Goal: Task Accomplishment & Management: Use online tool/utility

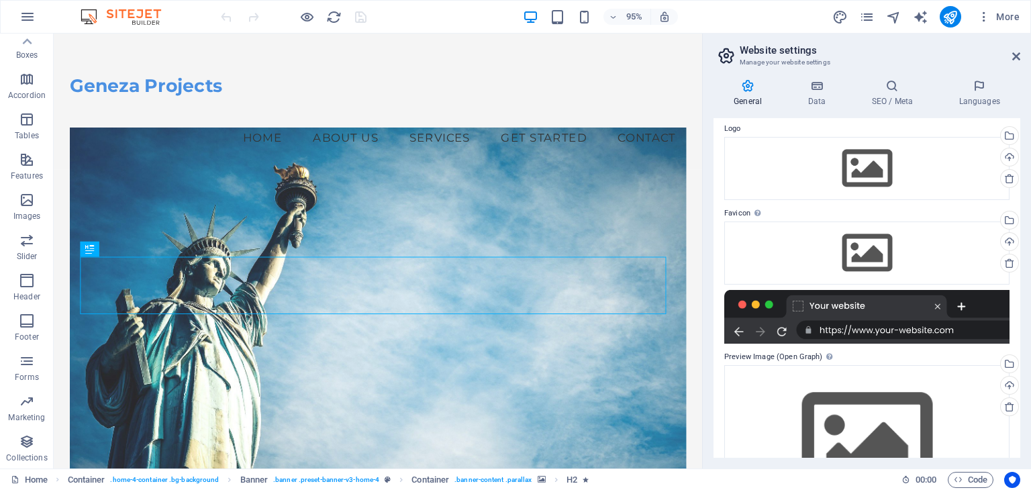
scroll to position [118, 0]
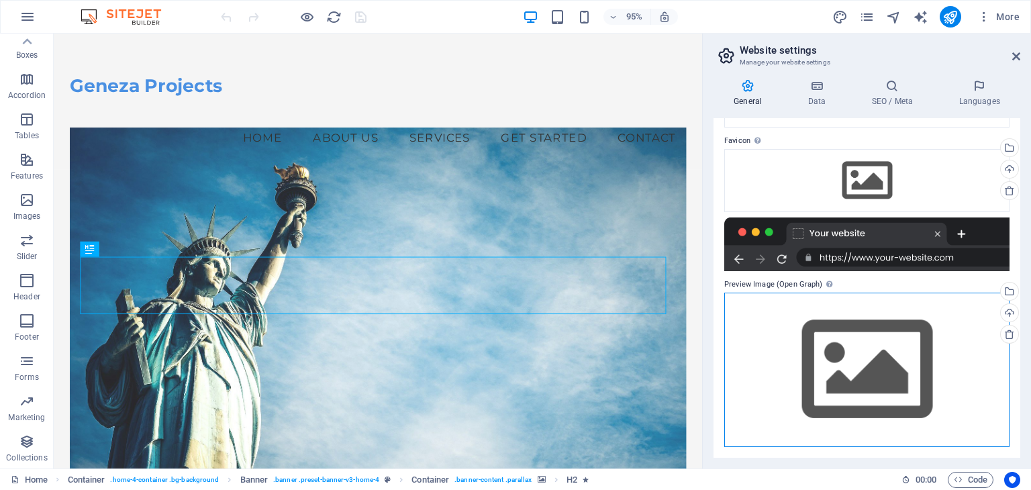
click at [872, 358] on div "Drag files here, click to choose files or select files from Files or our free s…" at bounding box center [866, 370] width 285 height 154
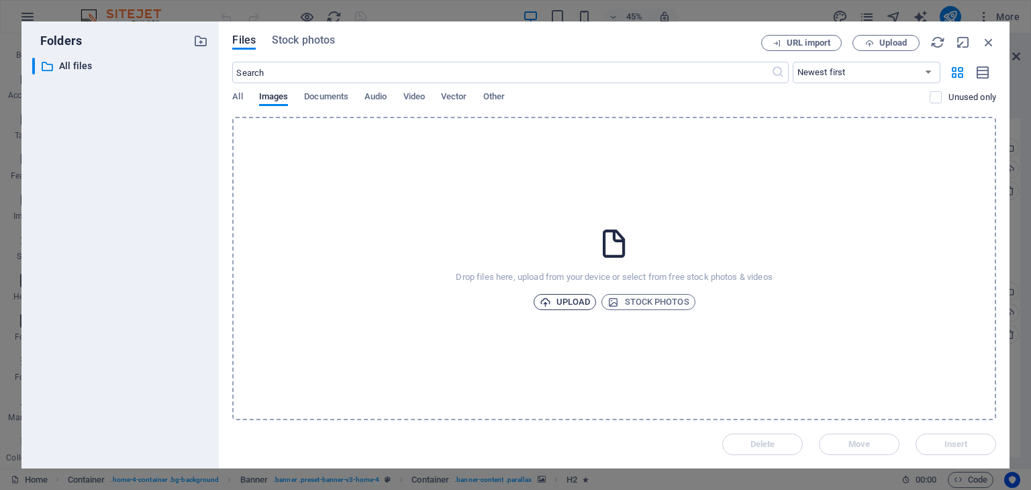
click at [563, 309] on span "Upload" at bounding box center [565, 302] width 51 height 16
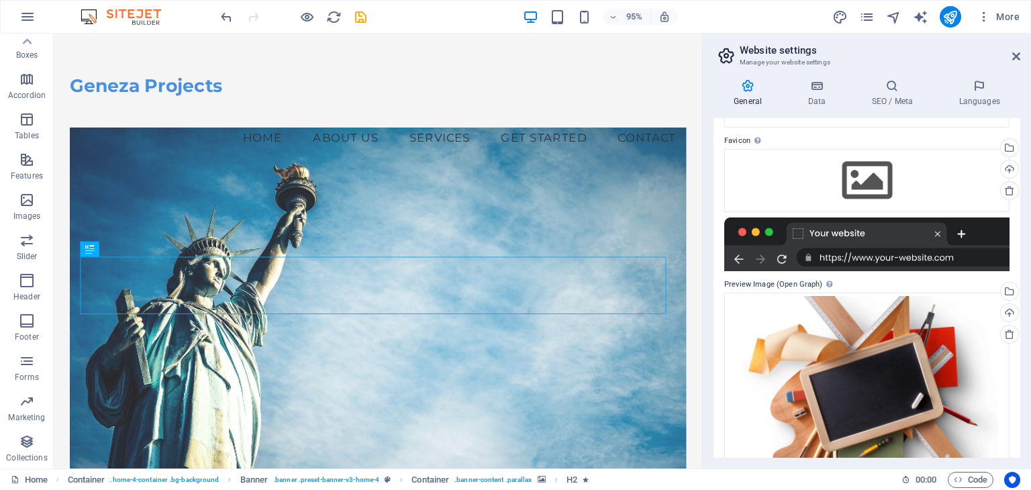
drag, startPoint x: 1014, startPoint y: 250, endPoint x: 1030, endPoint y: 372, distance: 123.2
click at [1030, 372] on div "General Data SEO / Meta Languages Website name [DOMAIN_NAME] Logo Drag files he…" at bounding box center [867, 268] width 328 height 400
drag, startPoint x: 1016, startPoint y: 403, endPoint x: 1025, endPoint y: 388, distance: 17.2
click at [1025, 388] on div "General Data SEO / Meta Languages Website name [DOMAIN_NAME] Logo Drag files he…" at bounding box center [867, 268] width 328 height 400
drag, startPoint x: 1022, startPoint y: 392, endPoint x: 1030, endPoint y: 477, distance: 85.6
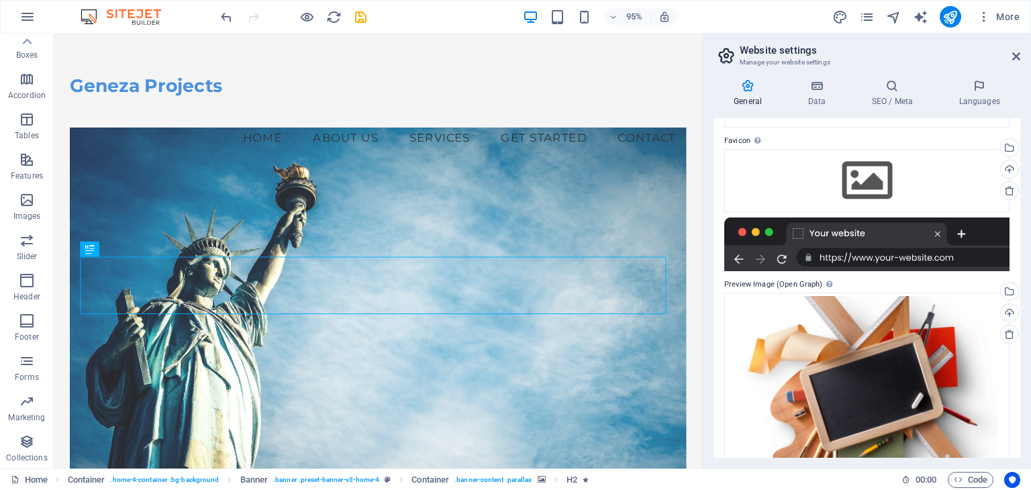
click at [1030, 469] on div "Home Favorites Elements Columns Content Boxes Accordion Tables Features Images …" at bounding box center [515, 251] width 1031 height 435
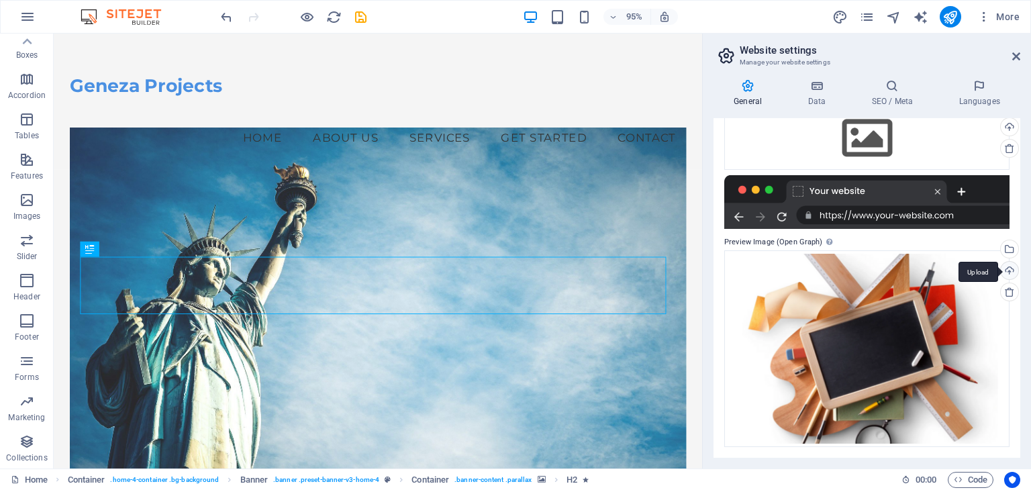
click at [1006, 267] on div "Upload" at bounding box center [1008, 272] width 20 height 20
click at [174, 228] on figure at bounding box center [394, 341] width 648 height 417
click at [168, 218] on div "Drag here to replace the existing content. Press “Ctrl” if you want to create a…" at bounding box center [378, 251] width 648 height 435
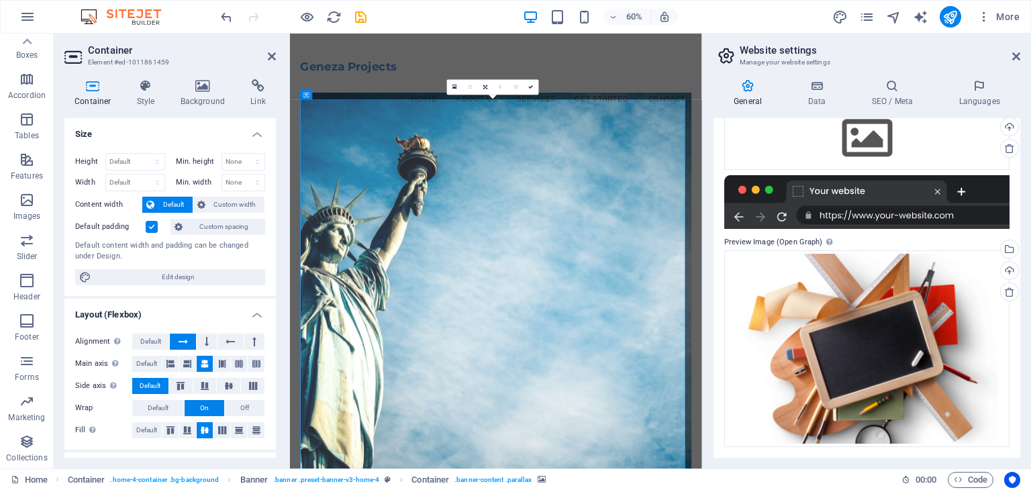
click at [388, 234] on figure at bounding box center [633, 462] width 653 height 659
click at [452, 89] on icon at bounding box center [454, 87] width 5 height 5
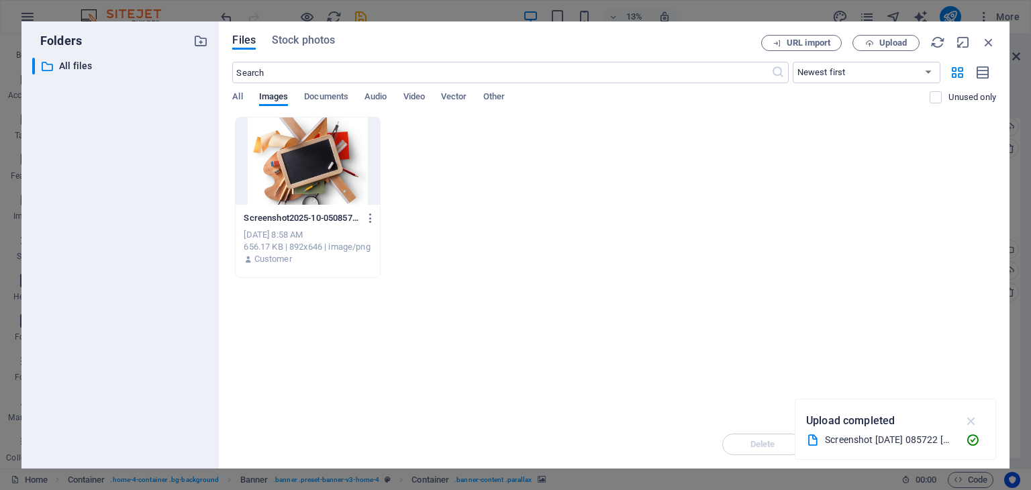
click at [974, 419] on icon "button" at bounding box center [971, 421] width 15 height 15
click at [322, 175] on div at bounding box center [308, 160] width 144 height 87
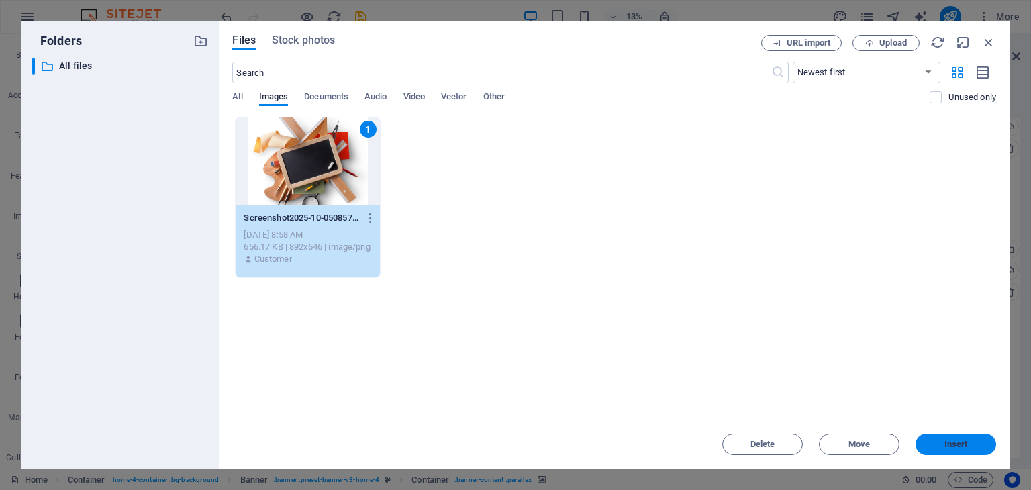
click at [967, 444] on span "Insert" at bounding box center [956, 444] width 23 height 8
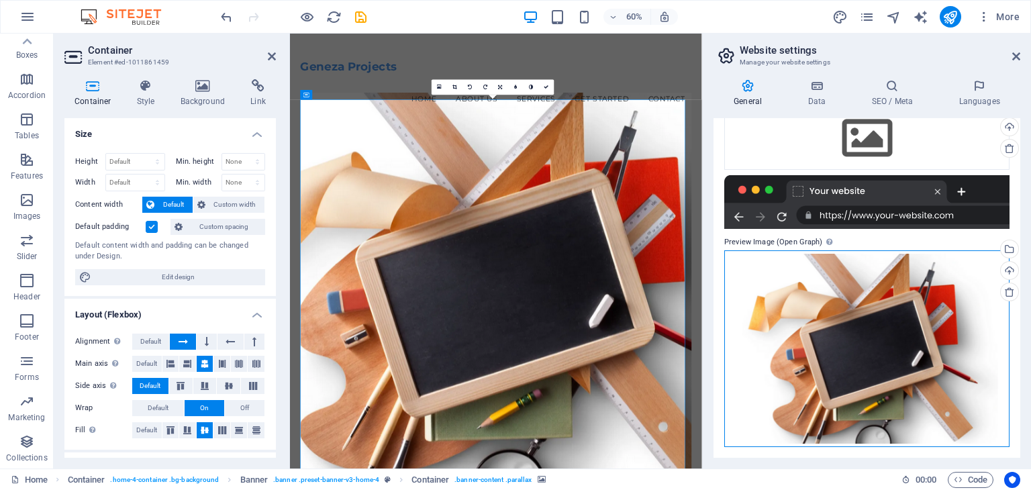
click at [967, 444] on div "Drag files here, click to choose files or select files from Files or our free s…" at bounding box center [866, 348] width 285 height 197
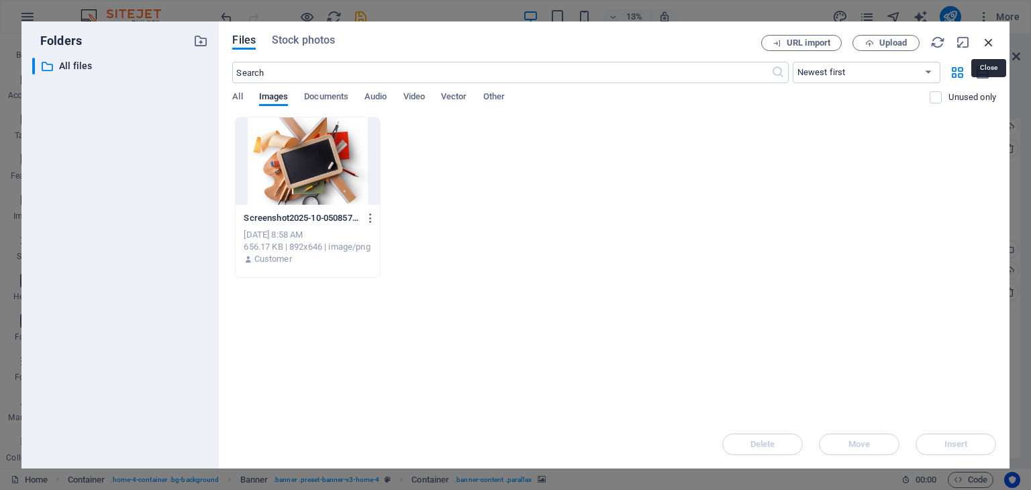
click at [988, 39] on icon "button" at bounding box center [988, 42] width 15 height 15
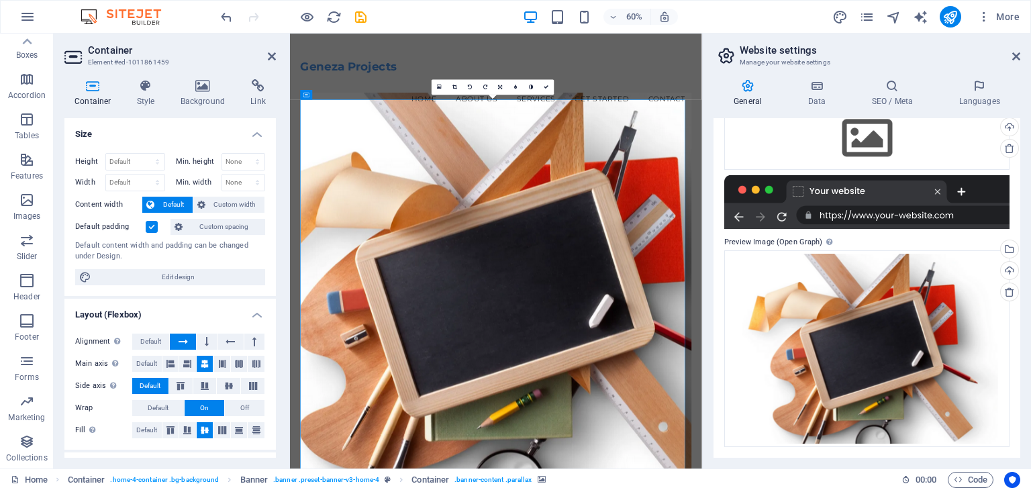
click at [988, 39] on header "Website settings Manage your website settings" at bounding box center [868, 51] width 304 height 35
click at [268, 58] on icon at bounding box center [272, 56] width 8 height 11
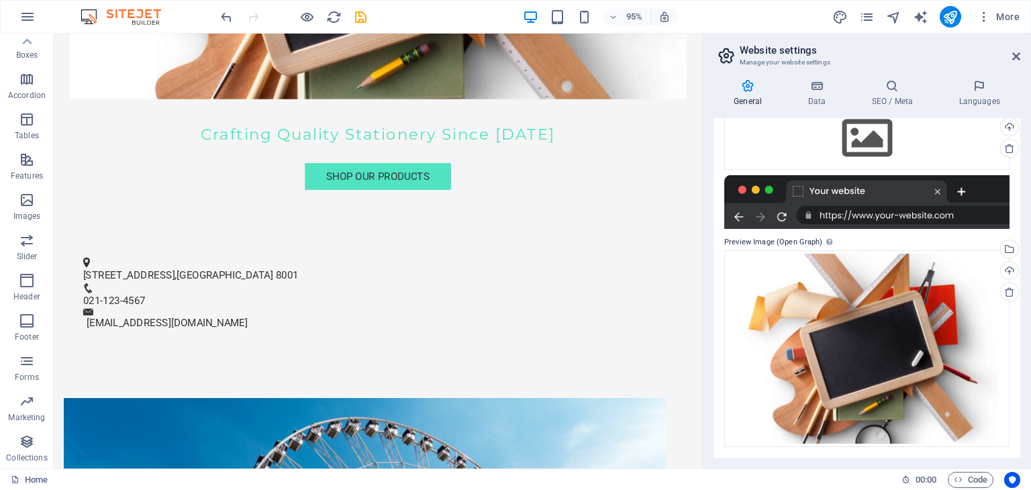
scroll to position [540, 0]
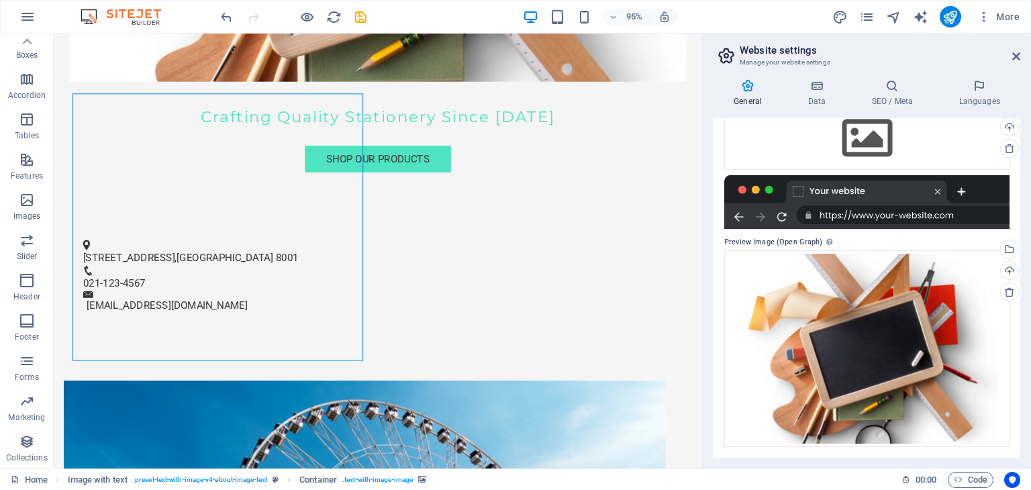
click at [256, 212] on div "Drag here to replace the existing content. Press “Ctrl” if you want to create a…" at bounding box center [378, 251] width 648 height 435
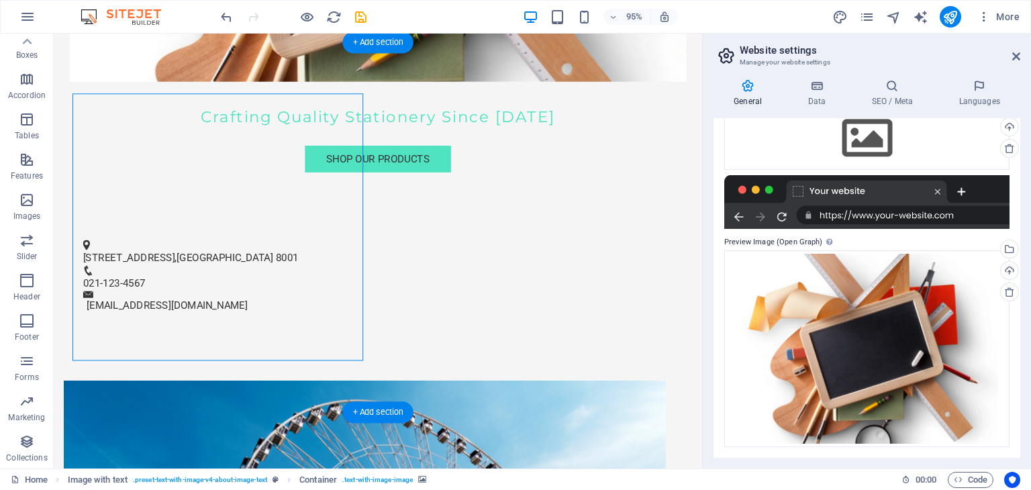
click at [256, 212] on div "Drag here to replace the existing content. Press “Ctrl” if you want to create a…" at bounding box center [378, 251] width 648 height 435
click at [279, 256] on div "Drag here to replace the existing content. Press “Ctrl” if you want to create a…" at bounding box center [378, 251] width 648 height 435
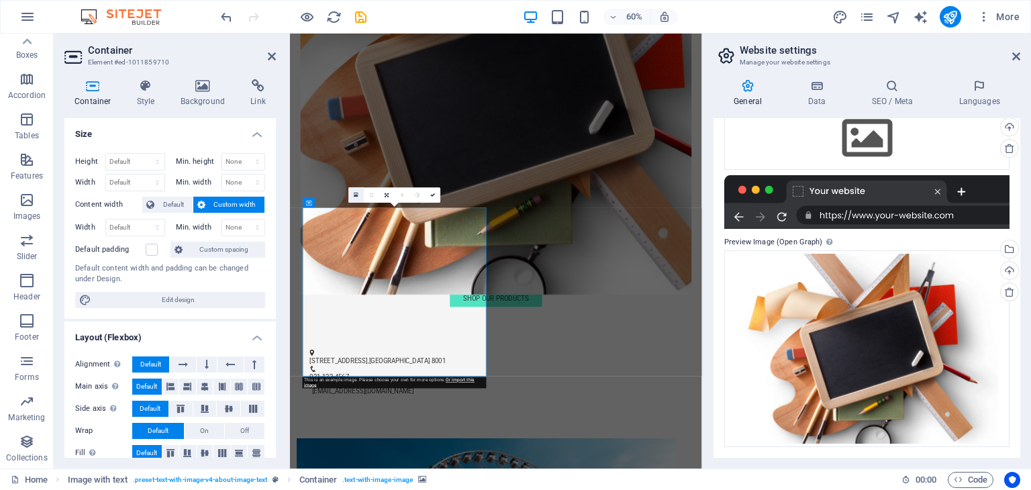
click at [354, 195] on icon at bounding box center [356, 194] width 5 height 5
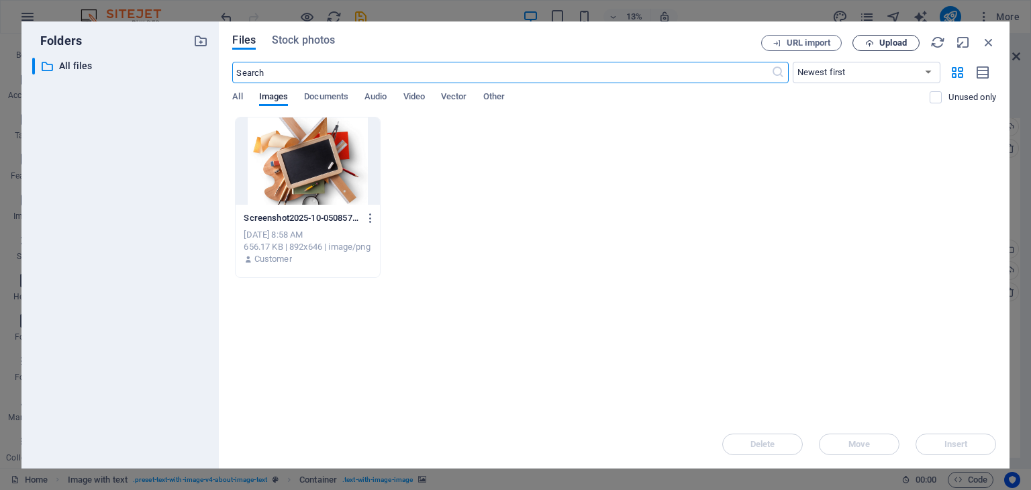
click at [867, 42] on icon "button" at bounding box center [869, 43] width 9 height 9
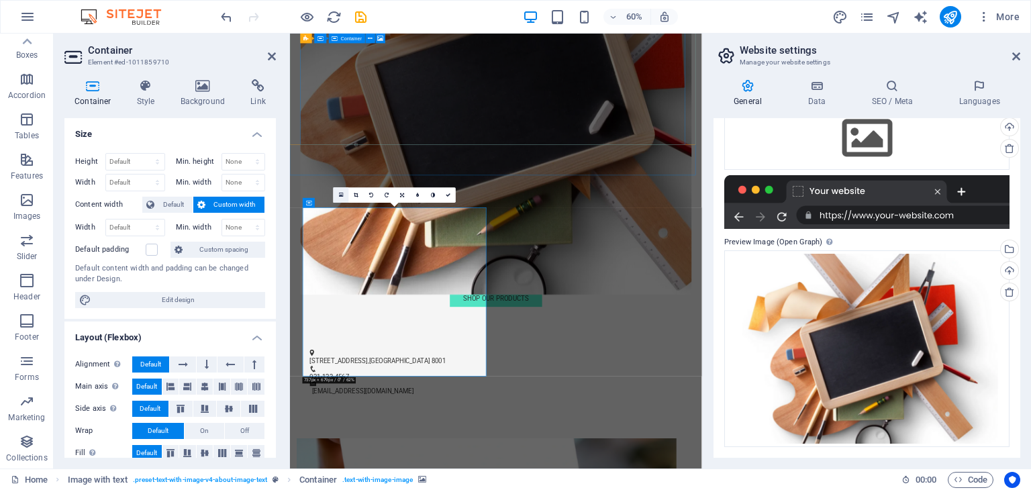
drag, startPoint x: 340, startPoint y: 194, endPoint x: 571, endPoint y: 1355, distance: 1184.0
click at [340, 194] on icon at bounding box center [341, 194] width 5 height 5
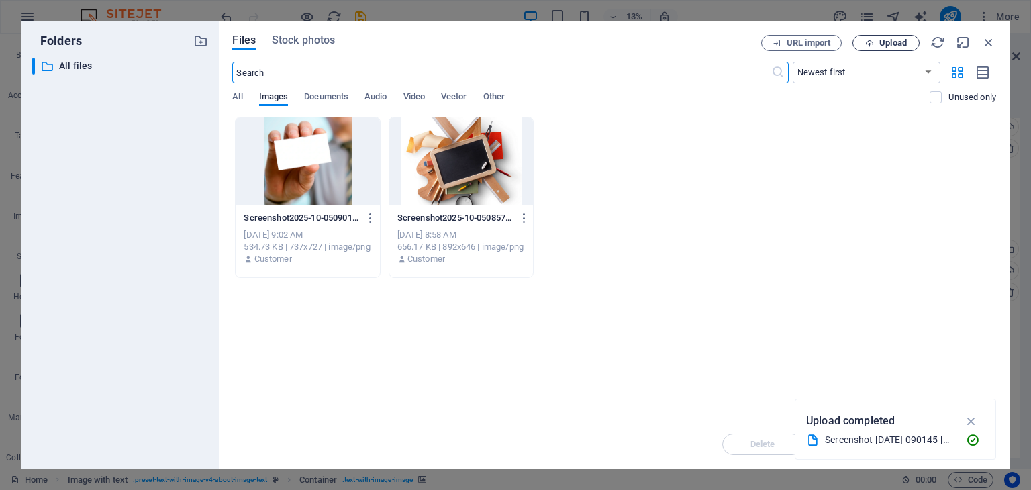
click at [877, 40] on span "Upload" at bounding box center [886, 43] width 55 height 9
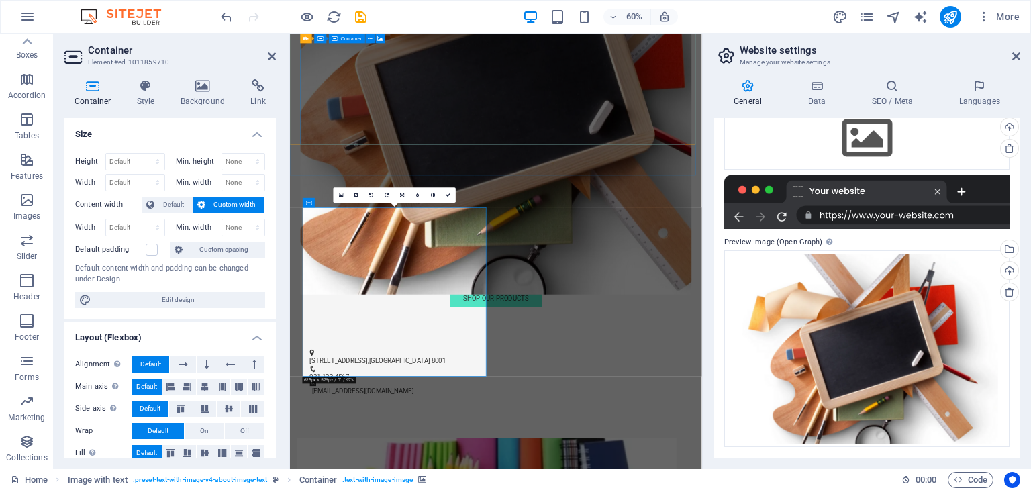
click at [957, 209] on div "Welcome to Geneza Projects Crafting Quality Stationery Since [DATE] Shop Our Pr…" at bounding box center [633, 90] width 687 height 906
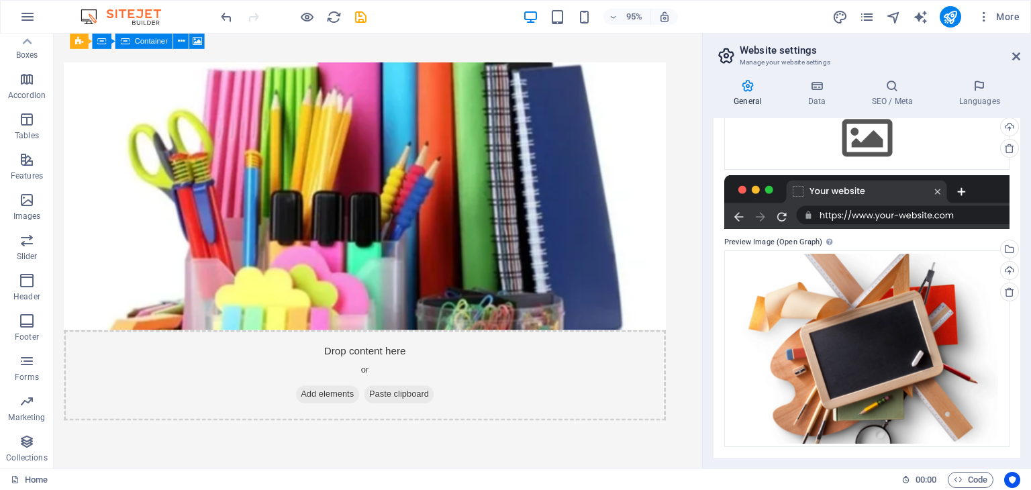
scroll to position [911, 0]
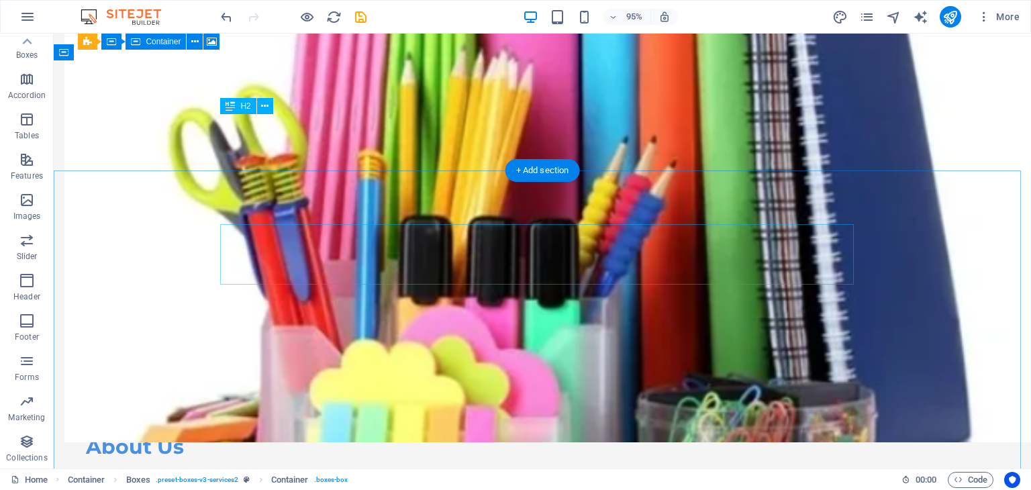
scroll to position [892, 0]
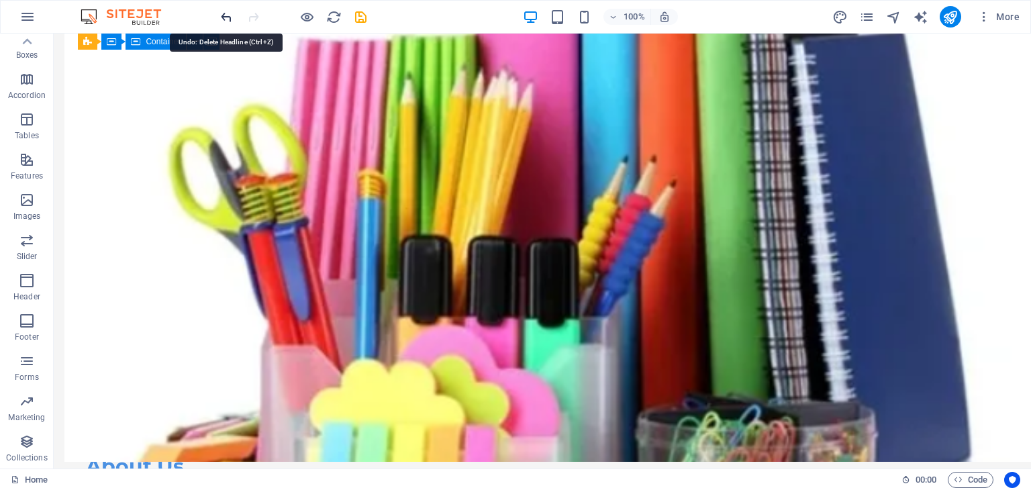
click at [227, 17] on icon "undo" at bounding box center [226, 16] width 15 height 15
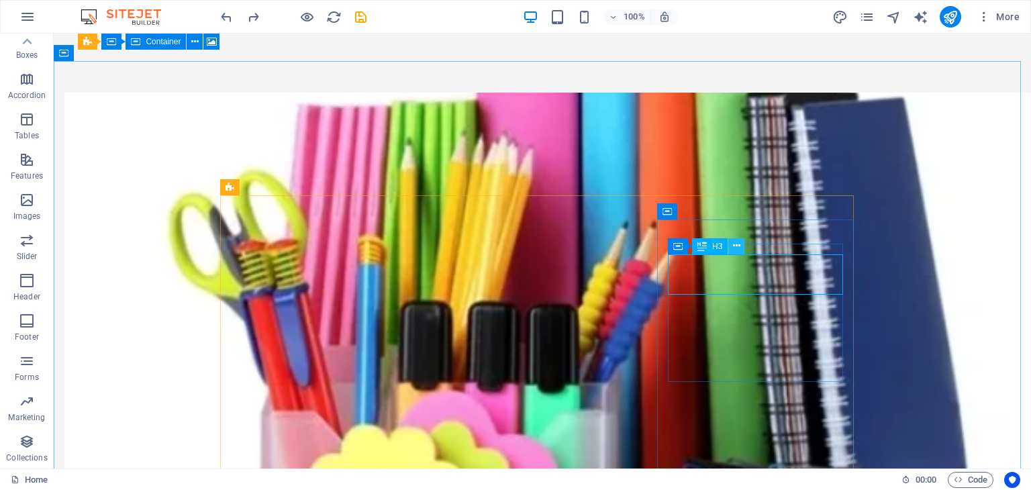
click at [739, 242] on icon at bounding box center [736, 246] width 7 height 14
click at [734, 248] on icon at bounding box center [736, 246] width 7 height 14
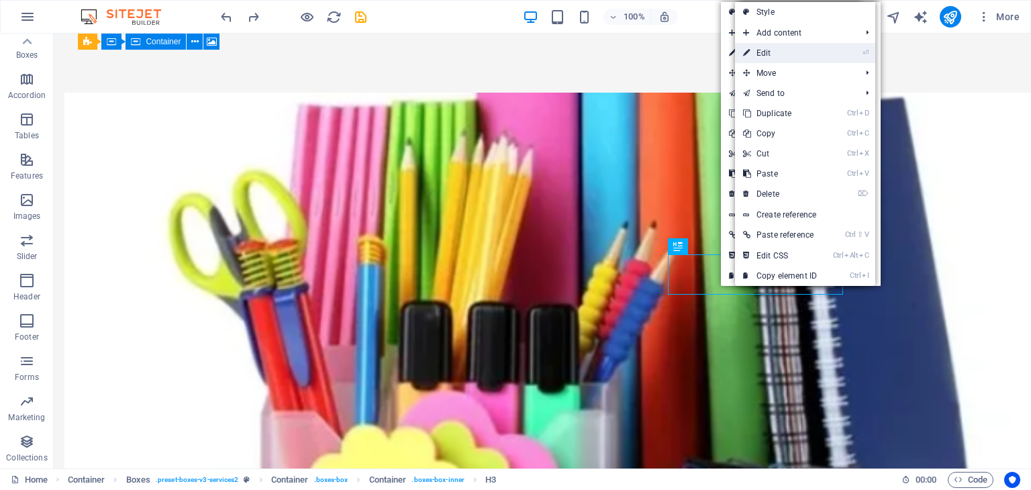
drag, startPoint x: 734, startPoint y: 248, endPoint x: 765, endPoint y: 49, distance: 201.8
click at [765, 49] on link "⏎ Edit" at bounding box center [780, 53] width 90 height 20
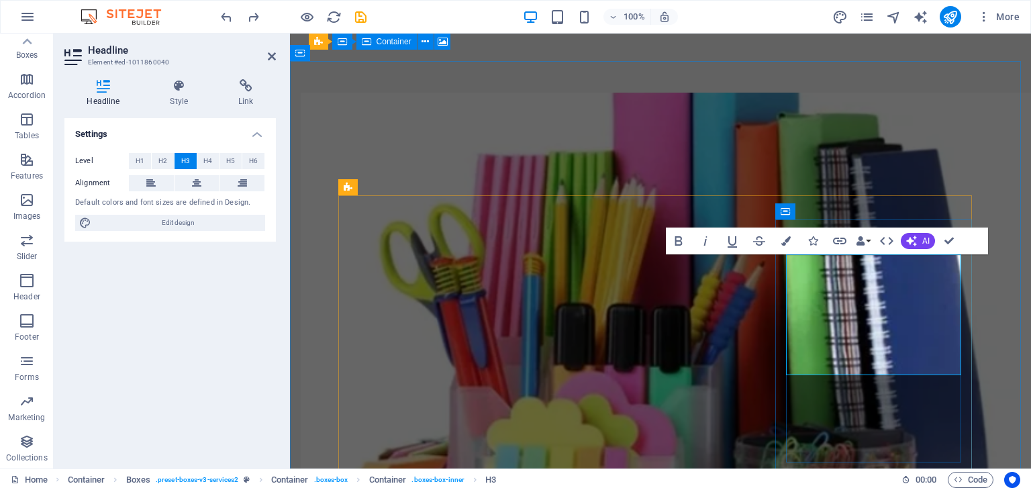
drag, startPoint x: 832, startPoint y: 272, endPoint x: 929, endPoint y: 364, distance: 133.4
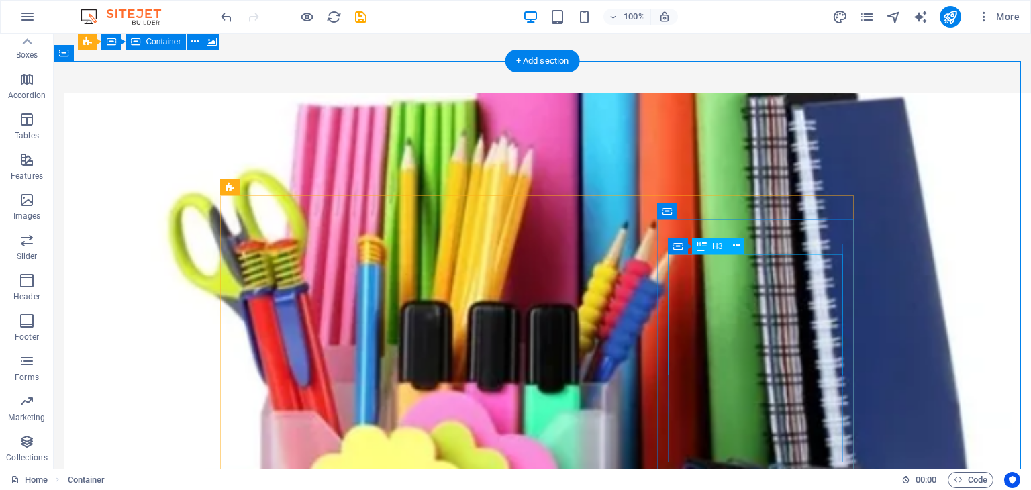
drag, startPoint x: 599, startPoint y: 272, endPoint x: 828, endPoint y: 275, distance: 229.6
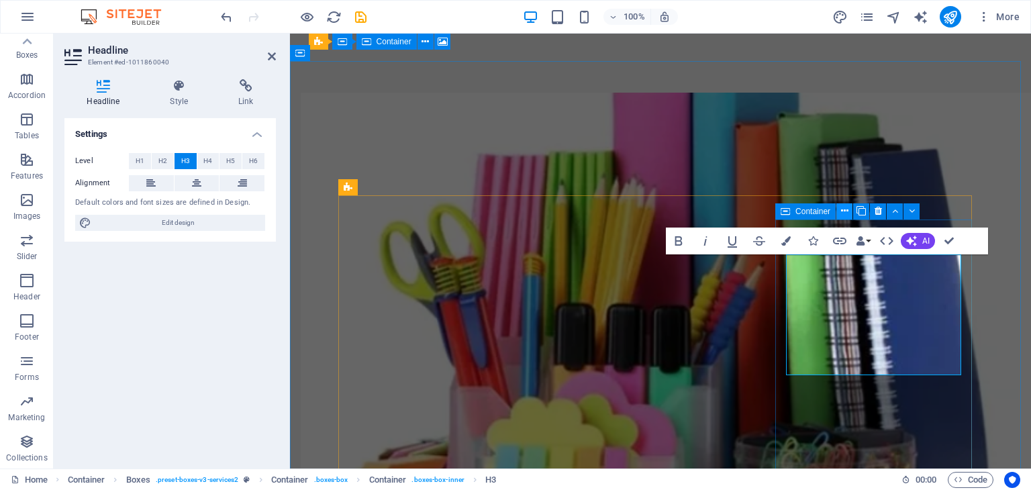
click at [844, 212] on icon at bounding box center [844, 211] width 7 height 14
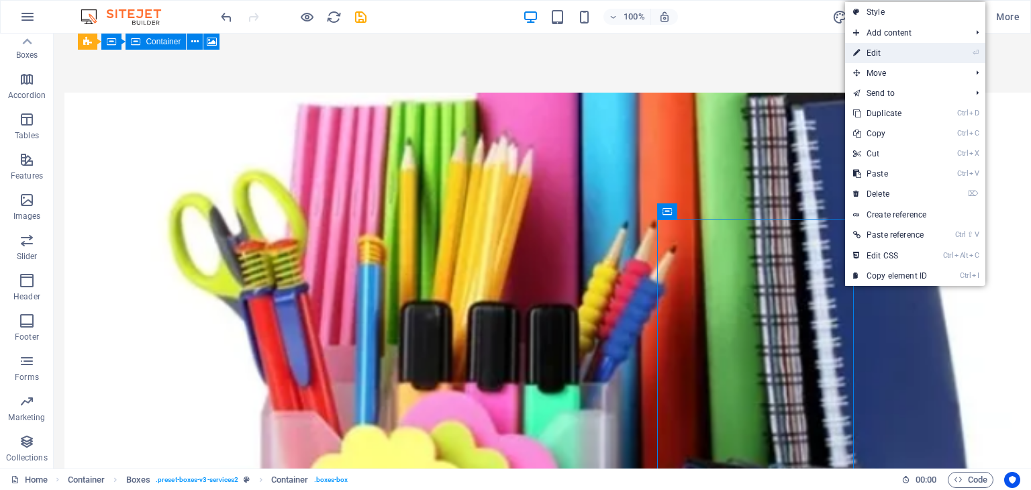
click at [873, 46] on link "⏎ Edit" at bounding box center [890, 53] width 90 height 20
click at [637, 46] on div "Drop content here or Add elements Paste clipboard About Us Geneza Projects is a…" at bounding box center [542, 395] width 977 height 713
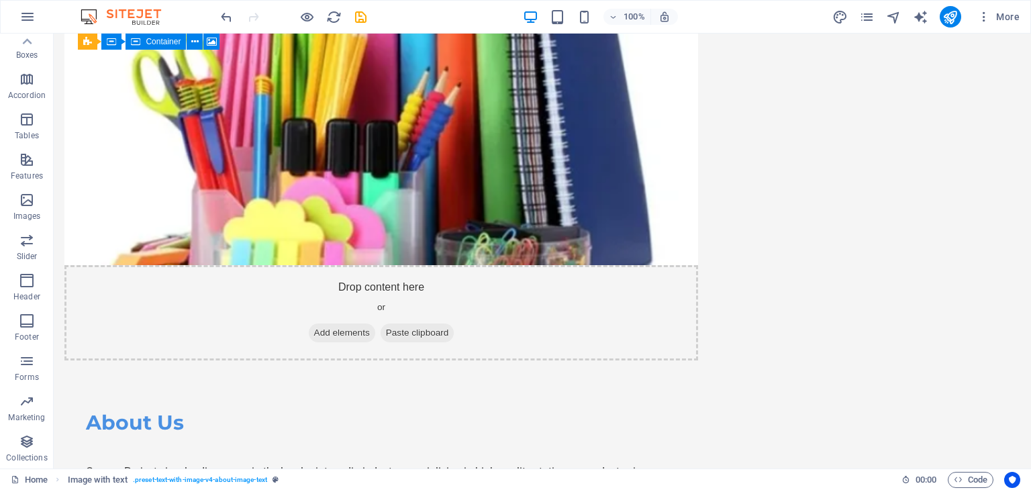
scroll to position [1004, 0]
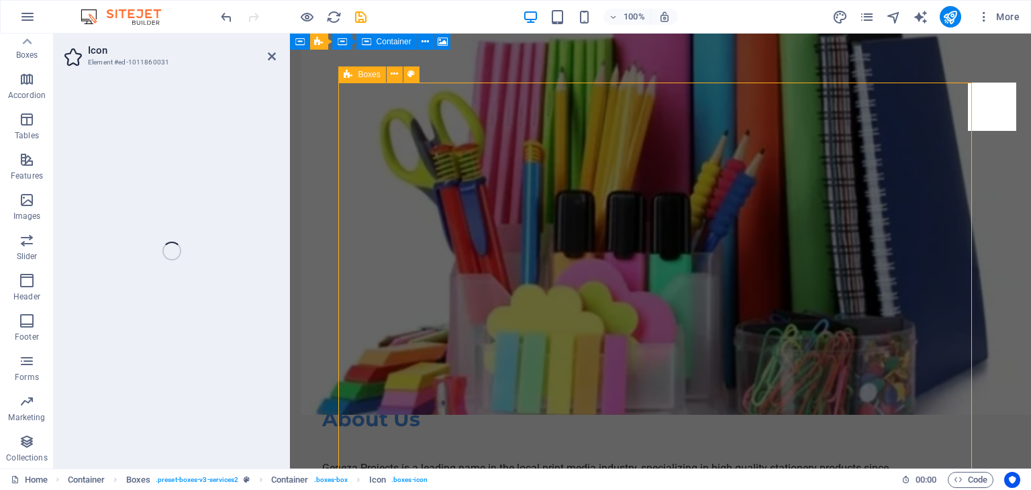
select select "xMidYMid"
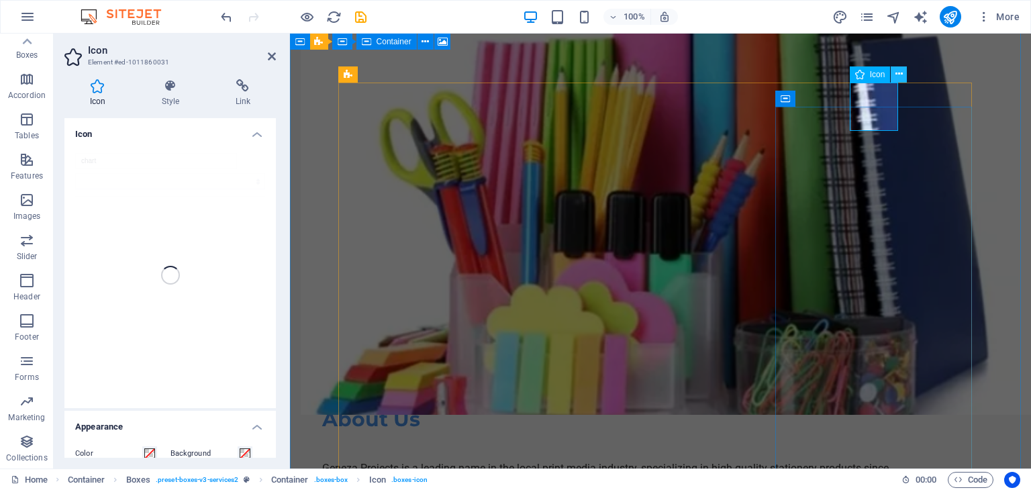
click at [898, 73] on icon at bounding box center [899, 74] width 7 height 14
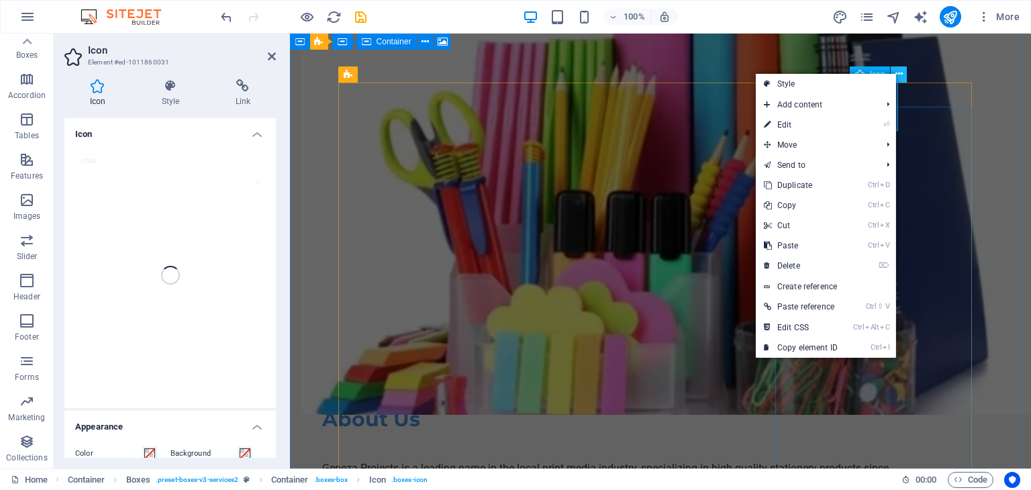
click at [898, 73] on icon at bounding box center [899, 74] width 7 height 14
click at [785, 269] on link "⌦ Delete" at bounding box center [801, 266] width 90 height 20
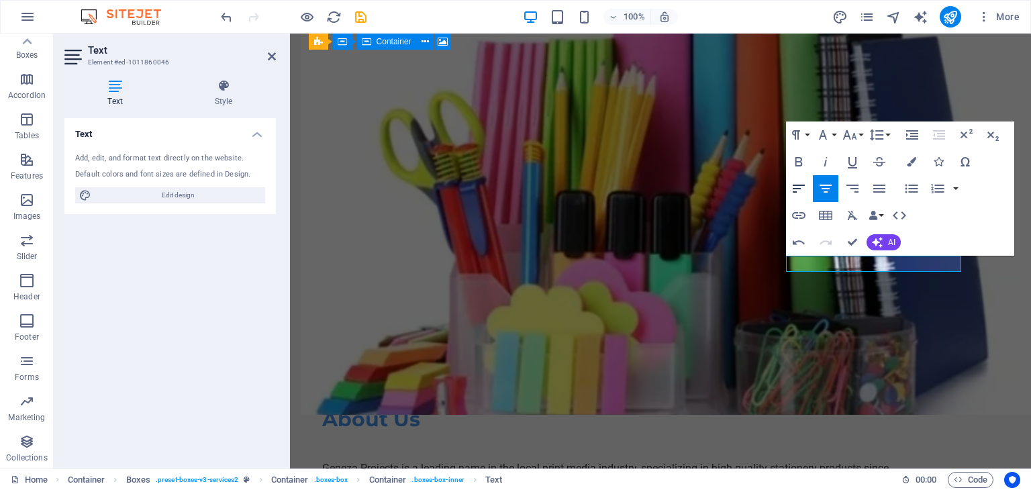
click at [802, 188] on icon "button" at bounding box center [799, 189] width 16 height 16
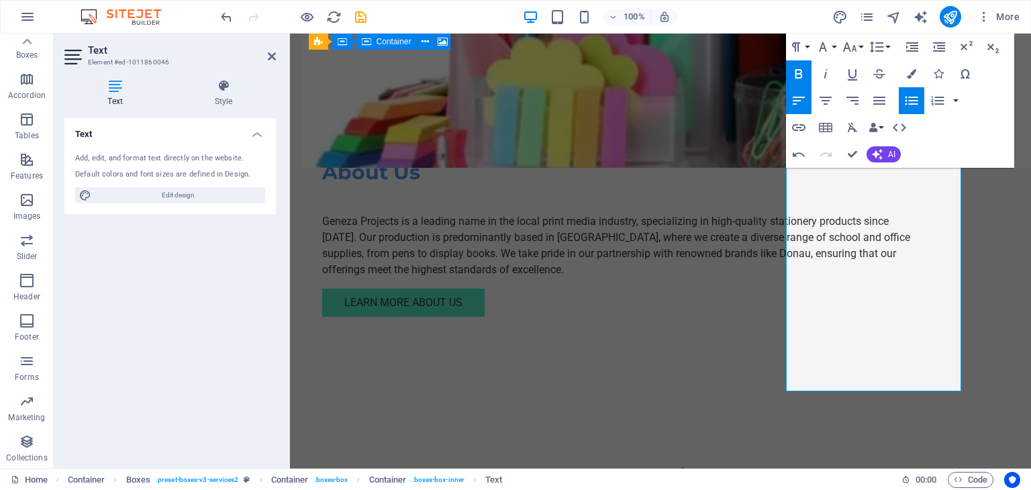
scroll to position [1286, 0]
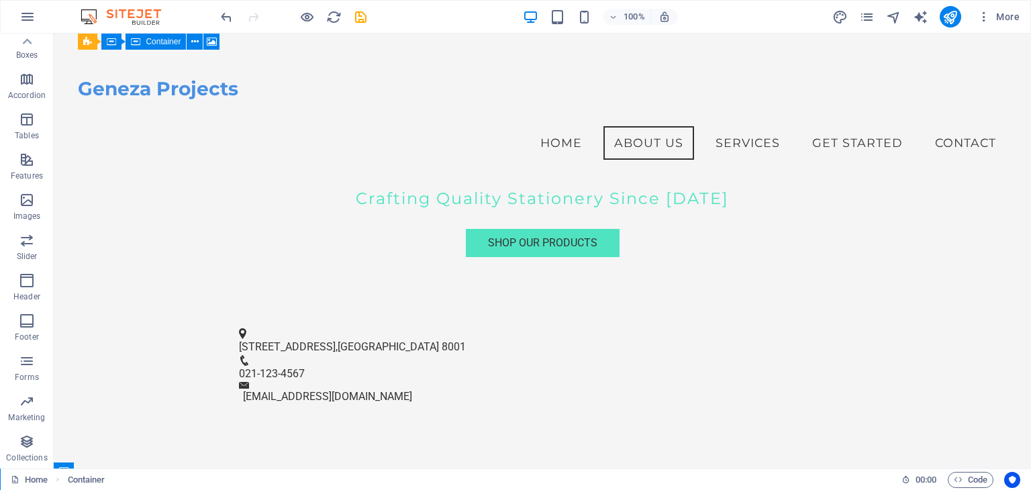
scroll to position [345, 0]
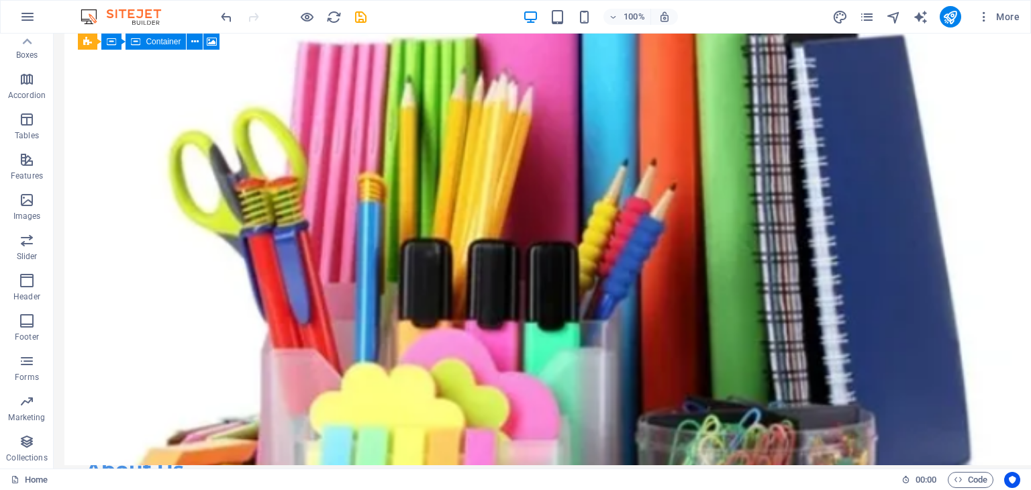
scroll to position [1056, 0]
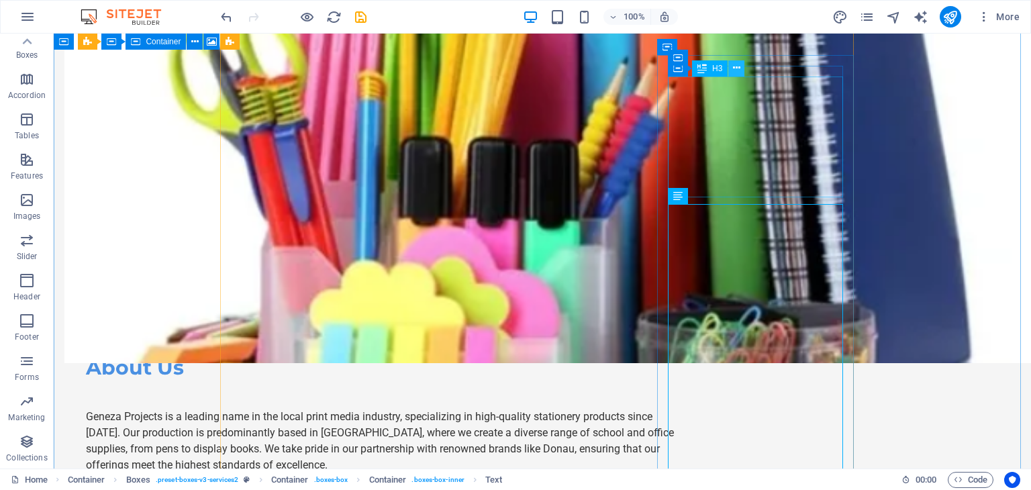
click at [739, 66] on icon at bounding box center [736, 68] width 7 height 14
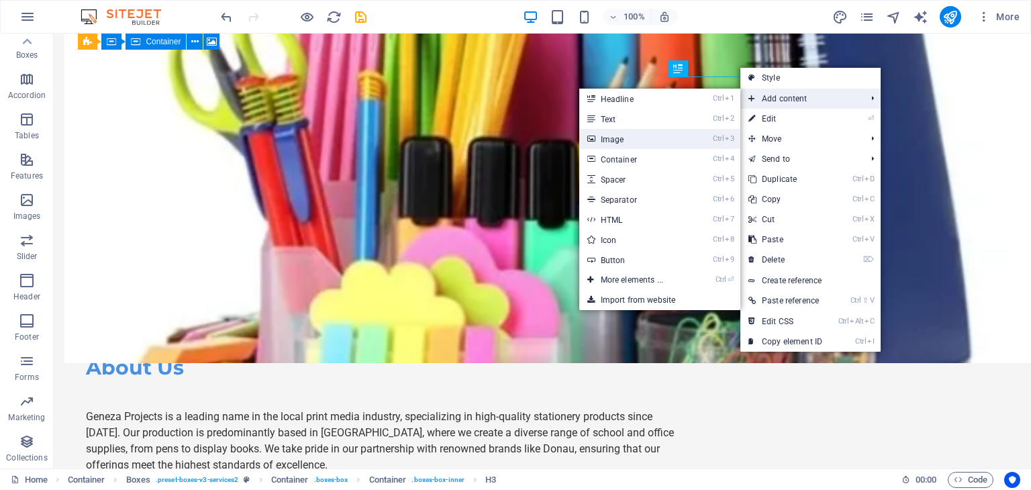
click at [640, 140] on link "Ctrl 3 Image" at bounding box center [634, 139] width 111 height 20
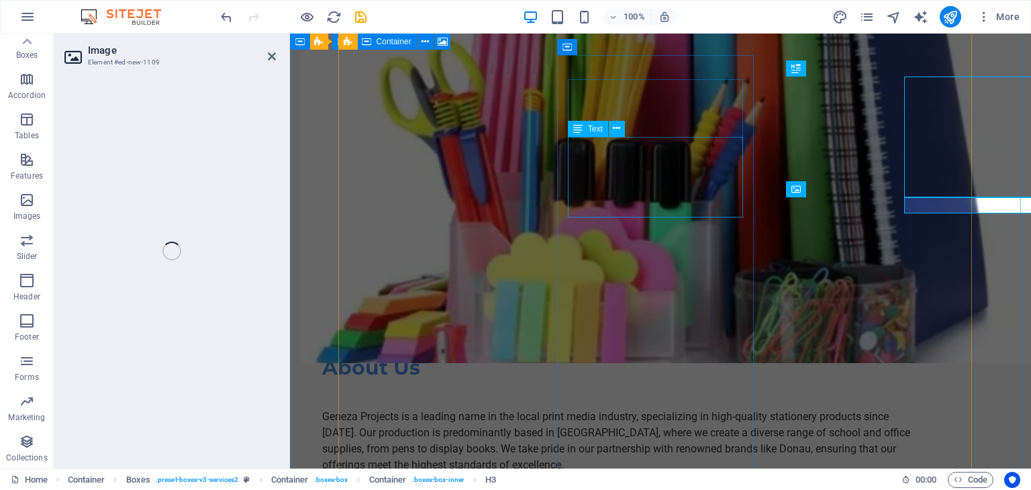
drag, startPoint x: 930, startPoint y: 174, endPoint x: 640, endPoint y: 140, distance: 291.9
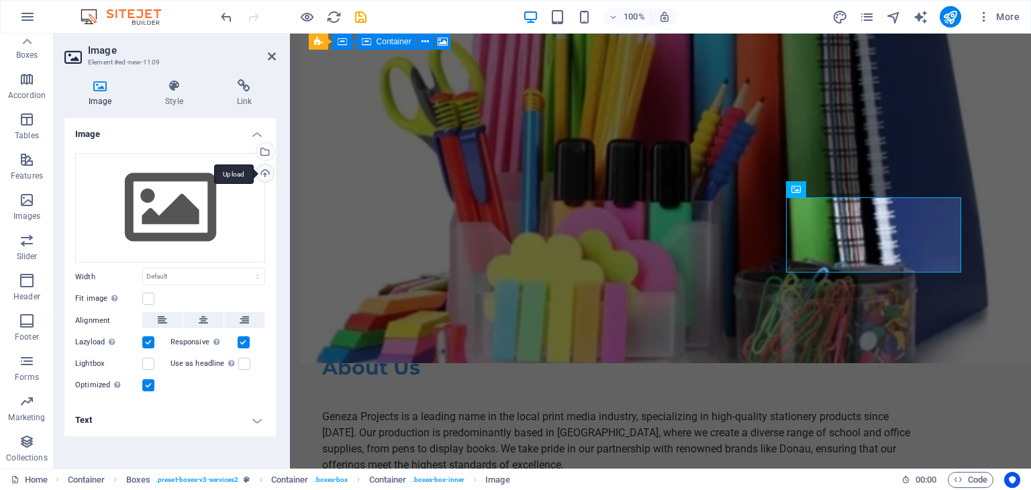
click at [268, 173] on div "Upload" at bounding box center [264, 174] width 20 height 20
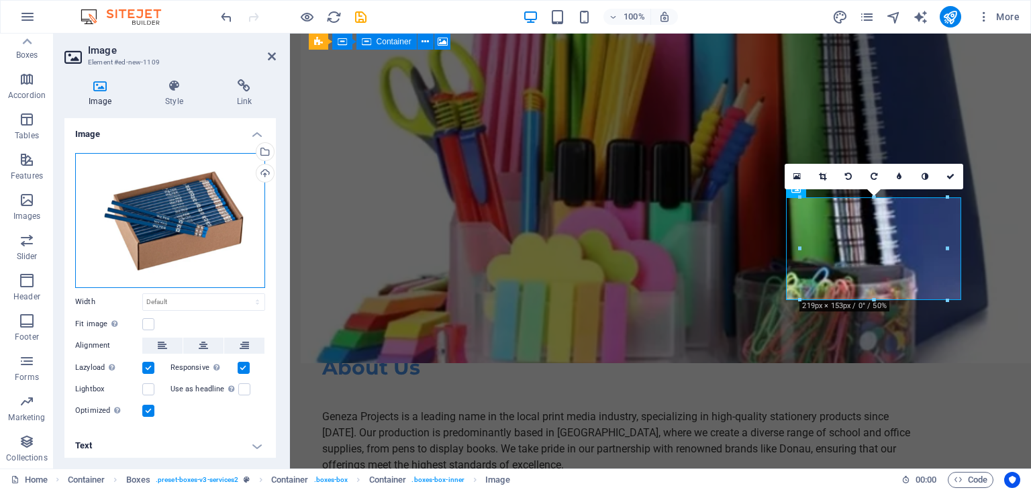
click at [212, 218] on div "Drag files here, click to choose files or select files from Files or our free s…" at bounding box center [170, 220] width 190 height 135
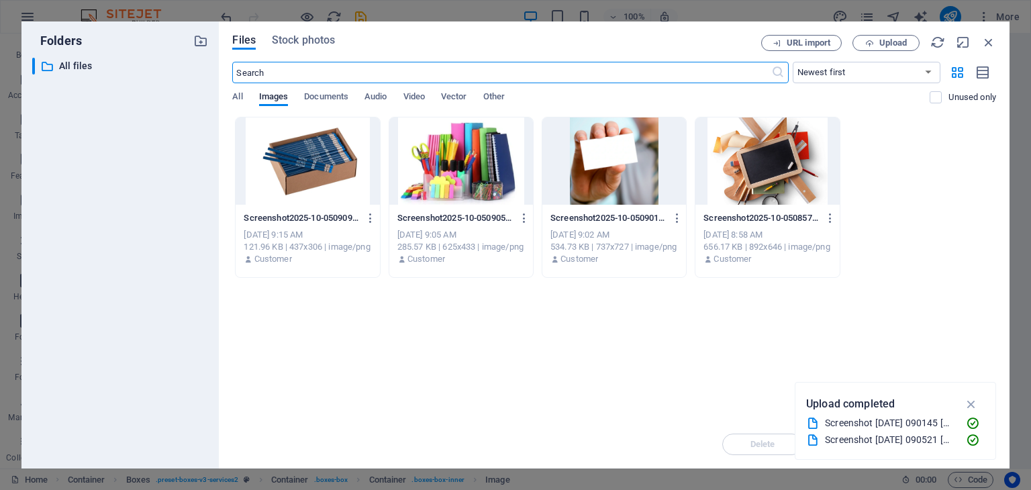
scroll to position [1302, 0]
click at [314, 159] on div at bounding box center [308, 160] width 144 height 87
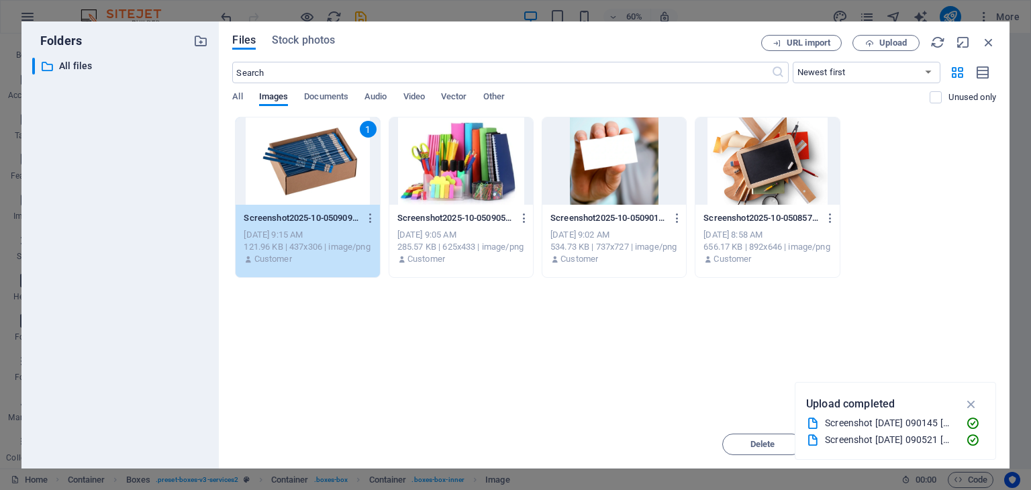
drag, startPoint x: 307, startPoint y: 183, endPoint x: 572, endPoint y: 6, distance: 318.0
click at [307, 183] on div "1" at bounding box center [308, 160] width 144 height 87
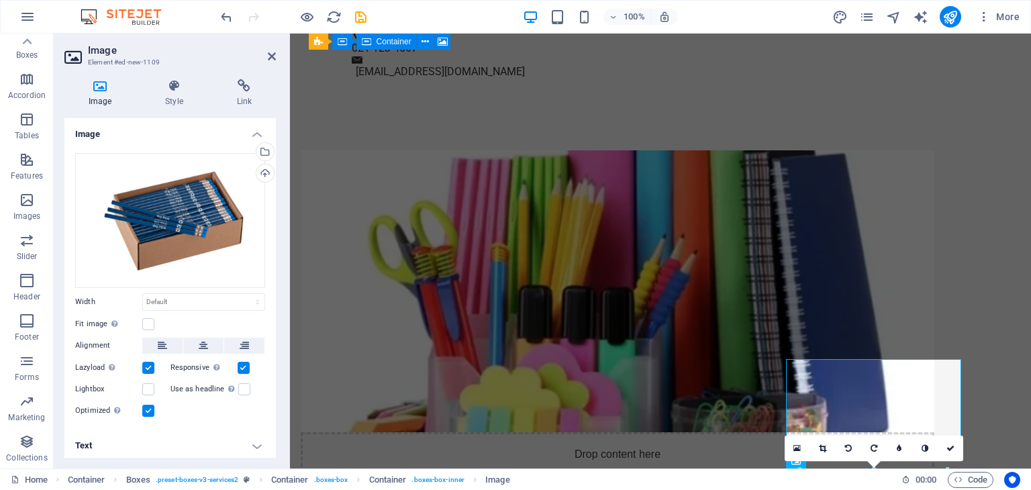
scroll to position [859, 0]
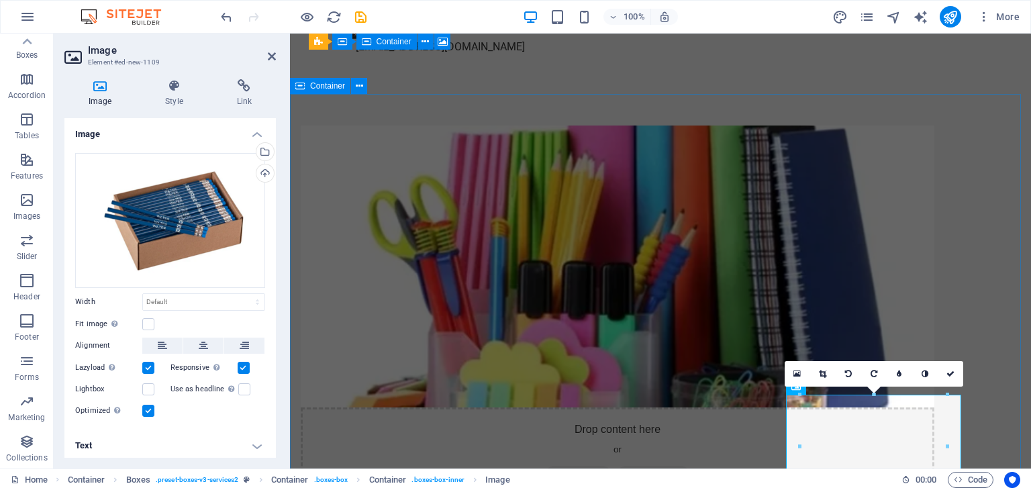
drag, startPoint x: 1020, startPoint y: 220, endPoint x: 1027, endPoint y: 188, distance: 32.9
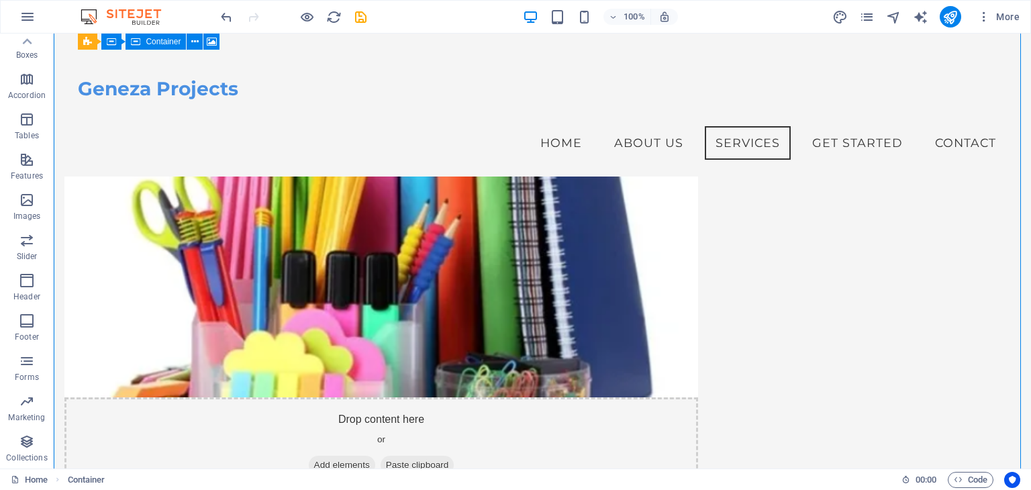
scroll to position [832, 0]
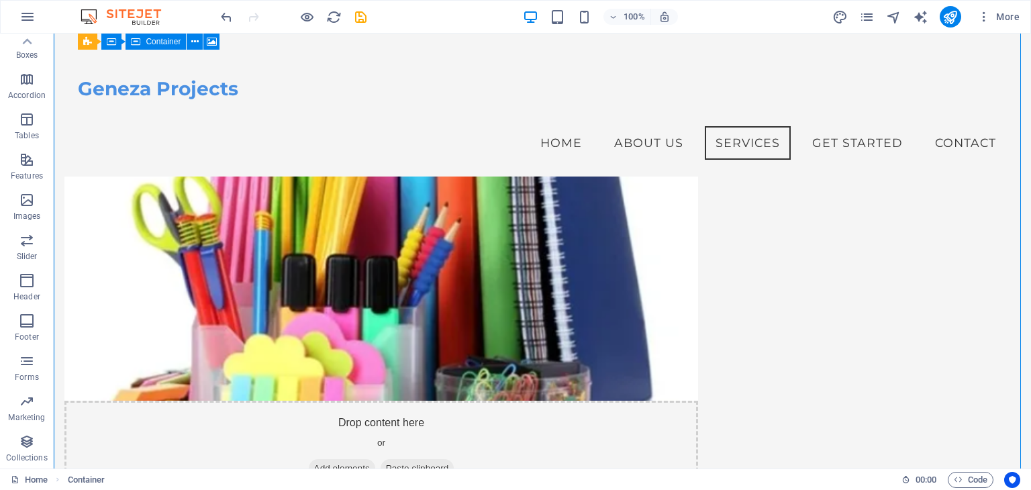
drag, startPoint x: 1028, startPoint y: 210, endPoint x: 1012, endPoint y: 37, distance: 173.9
